Goal: Information Seeking & Learning: Learn about a topic

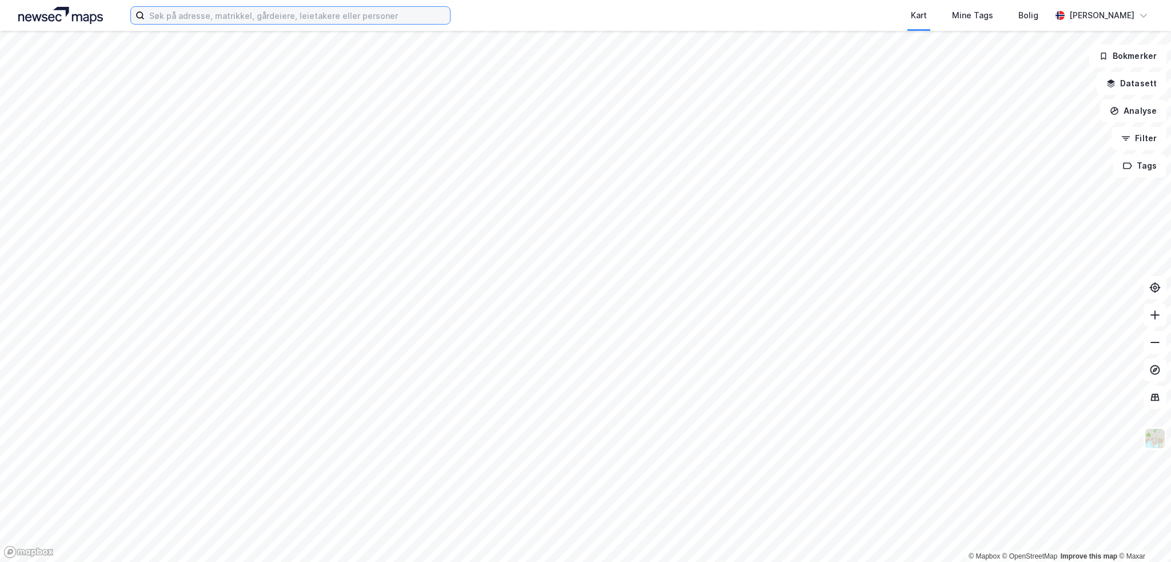
click at [206, 16] on input at bounding box center [297, 15] width 305 height 17
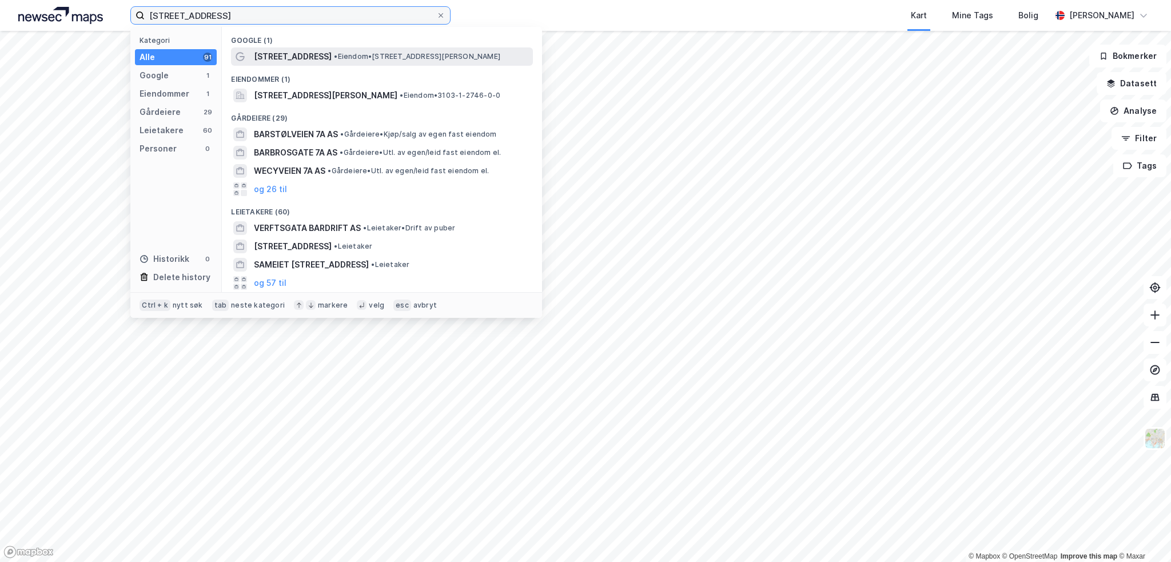
type input "[STREET_ADDRESS]"
click at [402, 58] on span "• Eiendom • [STREET_ADDRESS][PERSON_NAME]" at bounding box center [417, 56] width 166 height 9
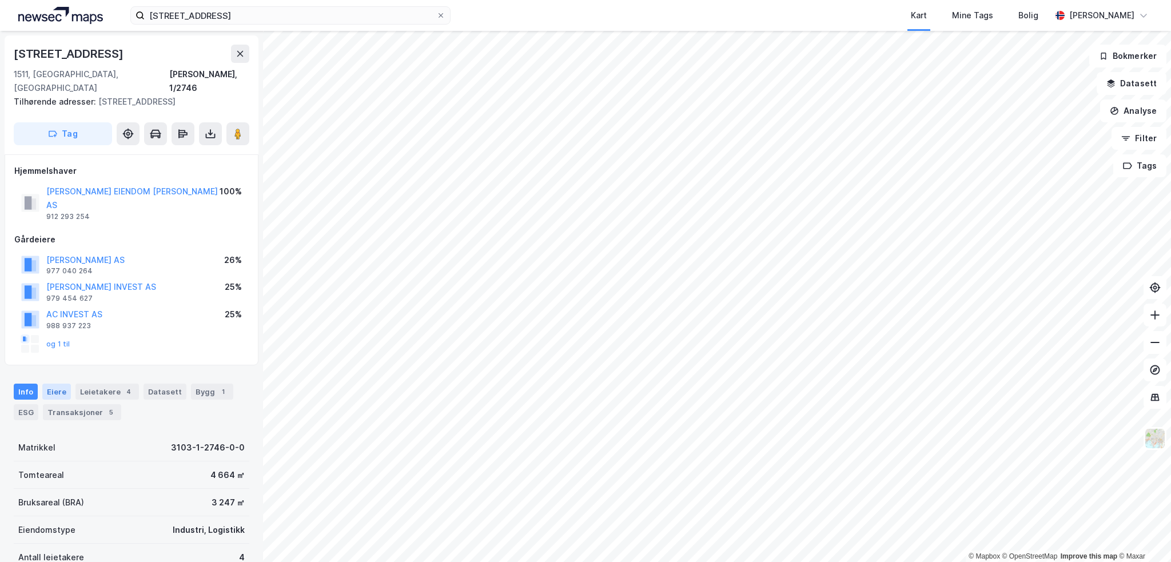
click at [55, 384] on div "Eiere" at bounding box center [56, 392] width 29 height 16
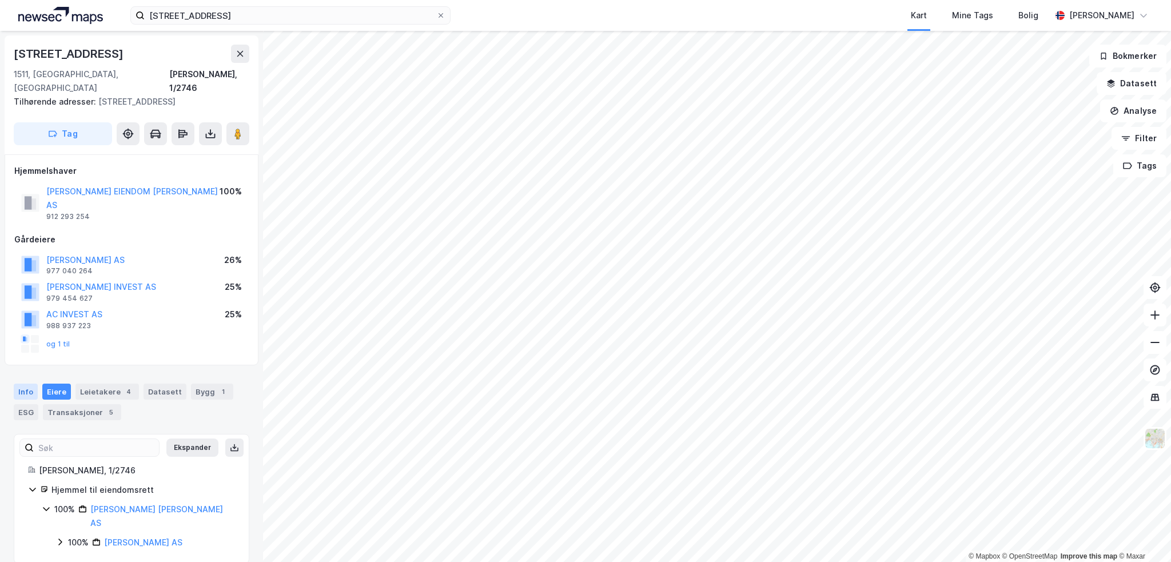
click at [28, 384] on div "Info" at bounding box center [26, 392] width 24 height 16
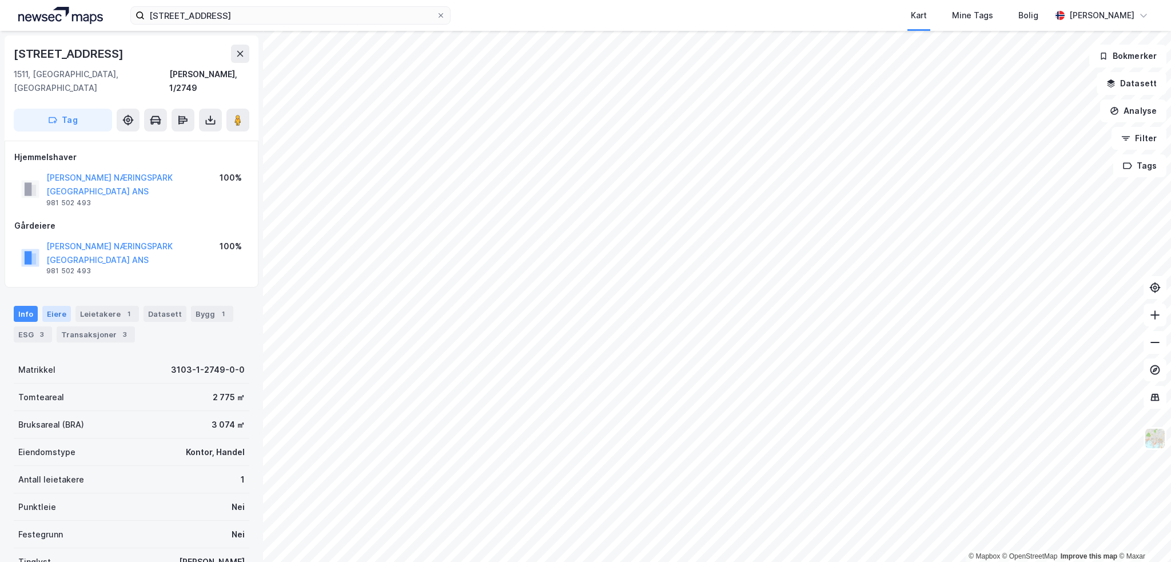
click at [54, 306] on div "Eiere" at bounding box center [56, 314] width 29 height 16
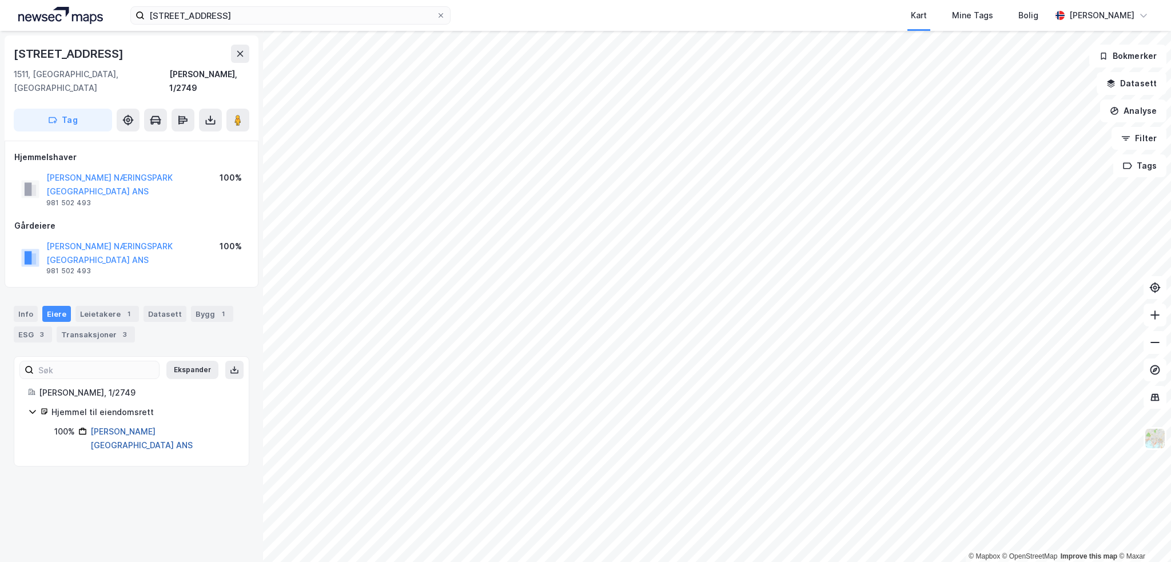
click at [149, 426] on link "[PERSON_NAME][GEOGRAPHIC_DATA] ANS" at bounding box center [141, 437] width 102 height 23
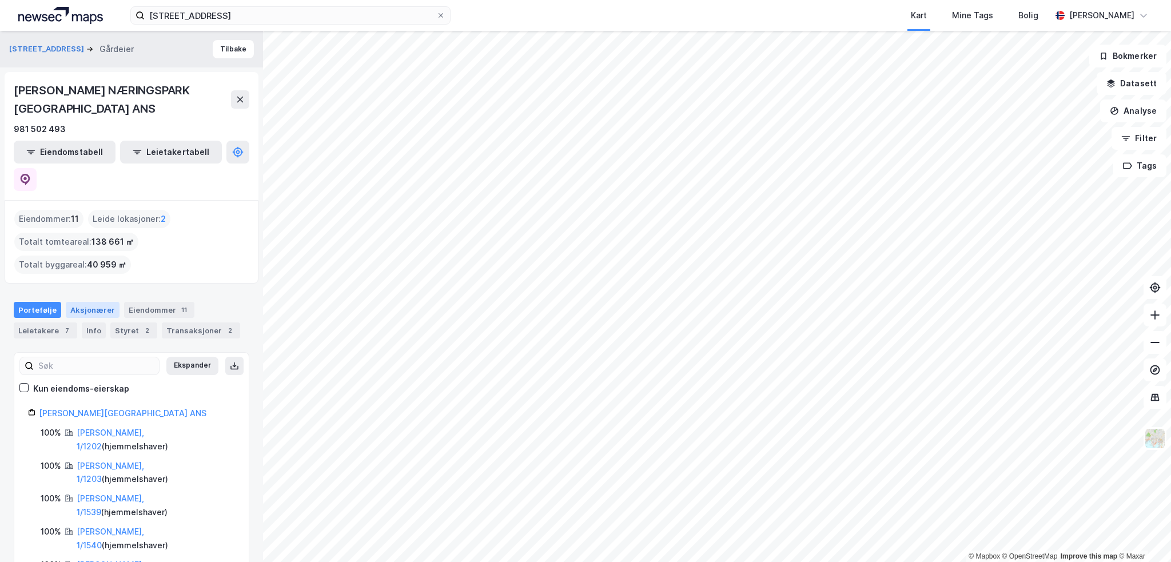
click at [82, 302] on div "Aksjonærer" at bounding box center [93, 310] width 54 height 16
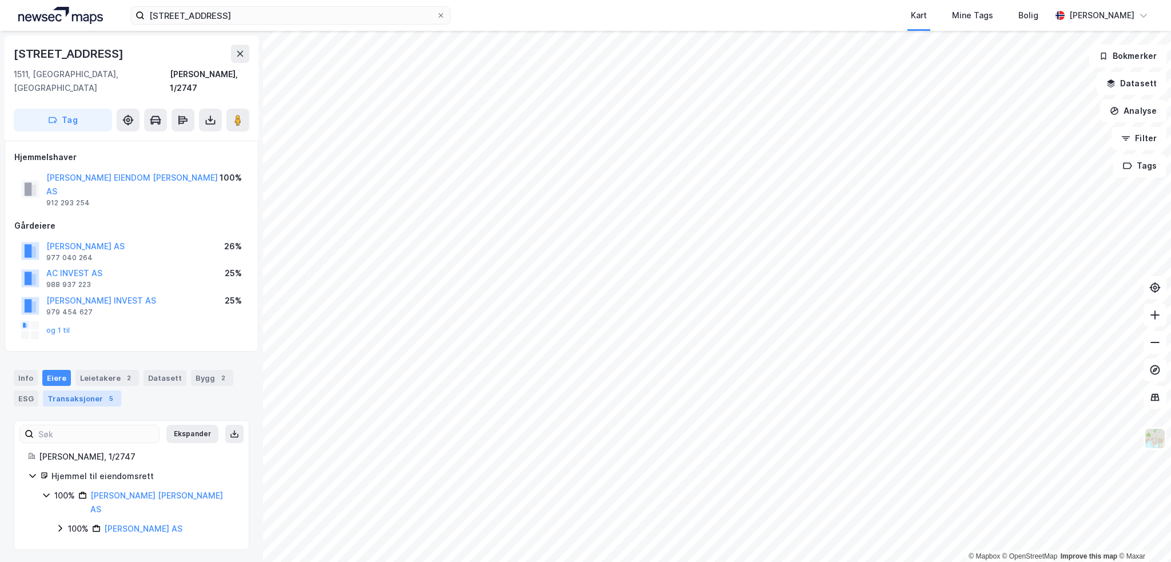
click at [80, 390] on div "Transaksjoner 5" at bounding box center [82, 398] width 78 height 16
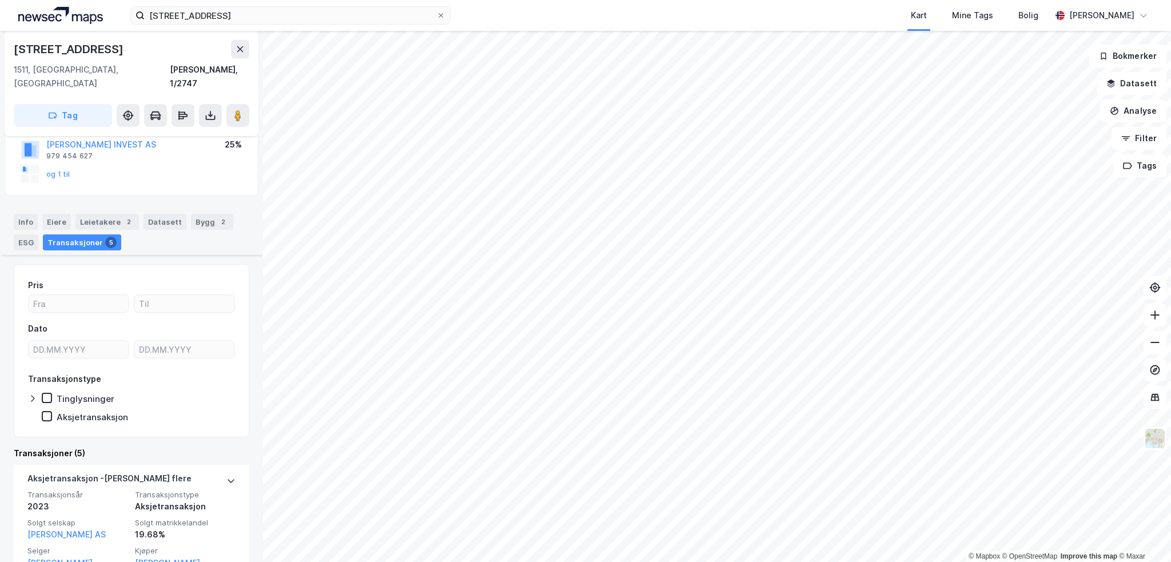
scroll to position [1, 0]
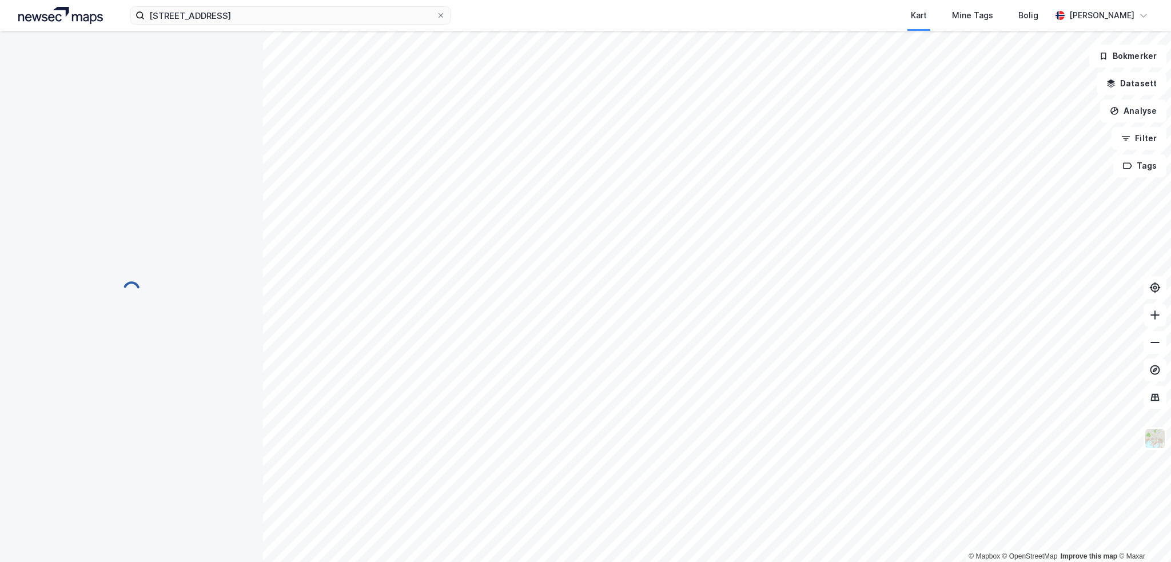
scroll to position [1, 0]
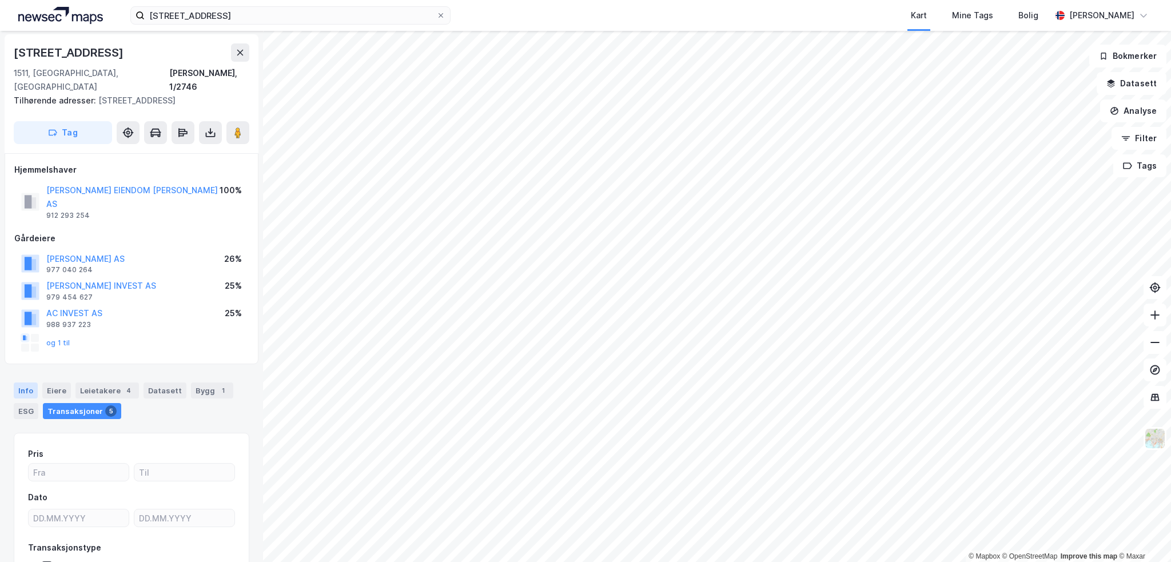
click at [30, 382] on div "Info" at bounding box center [26, 390] width 24 height 16
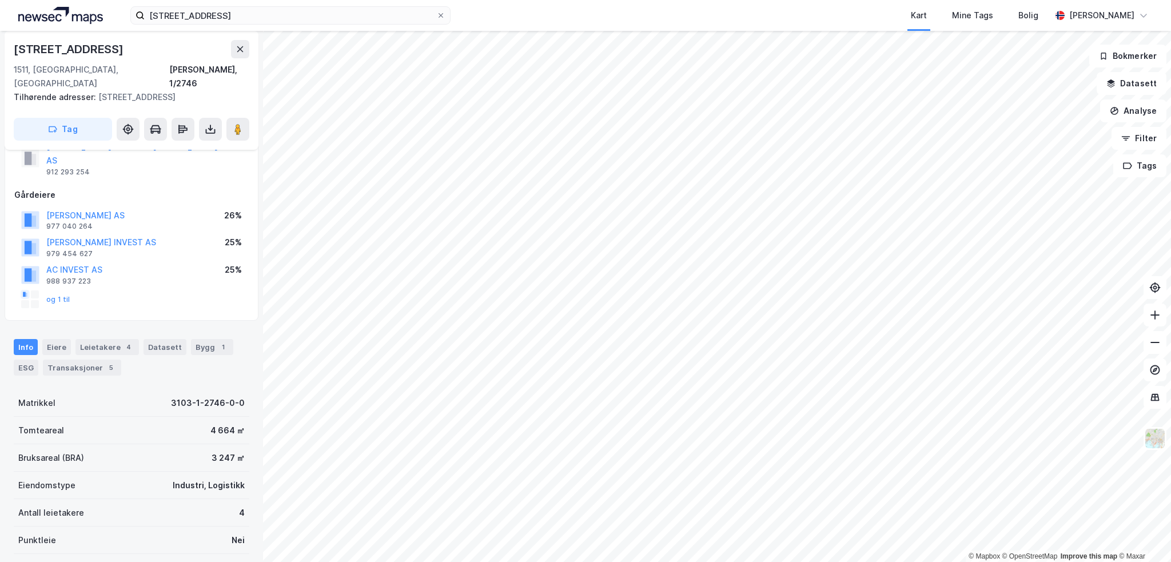
scroll to position [151, 0]
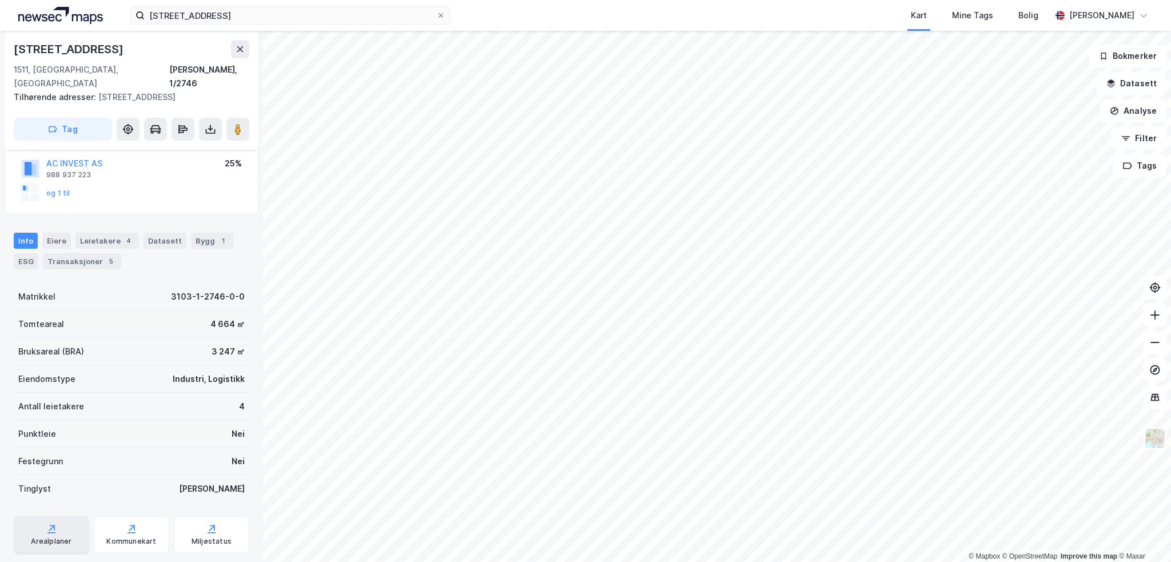
click at [55, 516] on div "Arealplaner" at bounding box center [51, 534] width 75 height 37
